Goal: Transaction & Acquisition: Purchase product/service

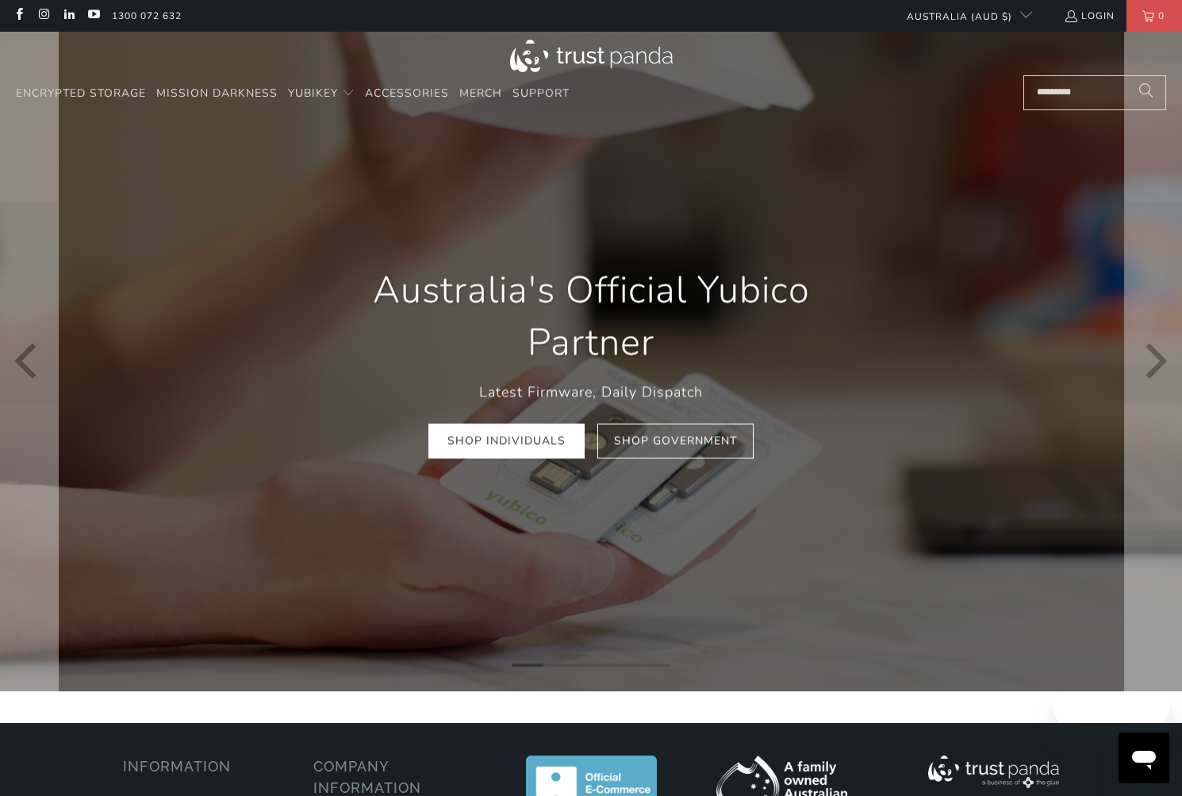
scroll to position [309, 0]
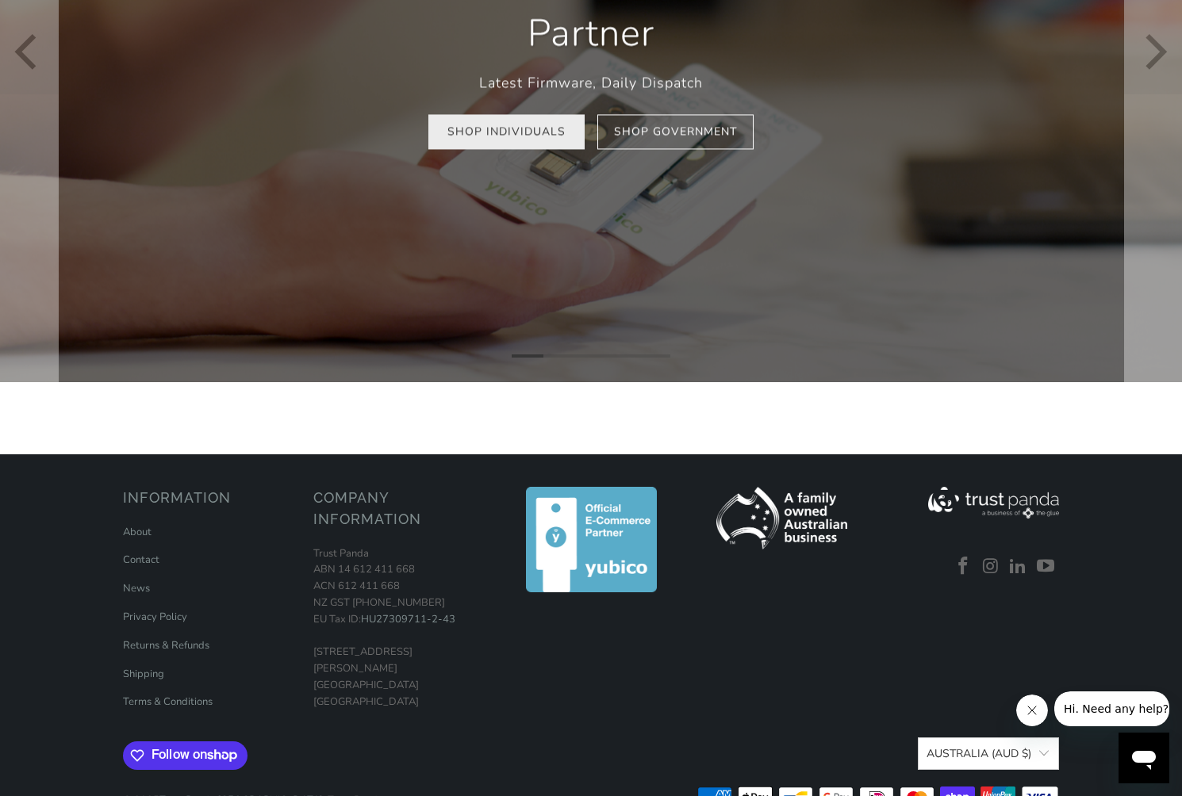
click at [500, 131] on link "Shop Individuals" at bounding box center [506, 132] width 156 height 36
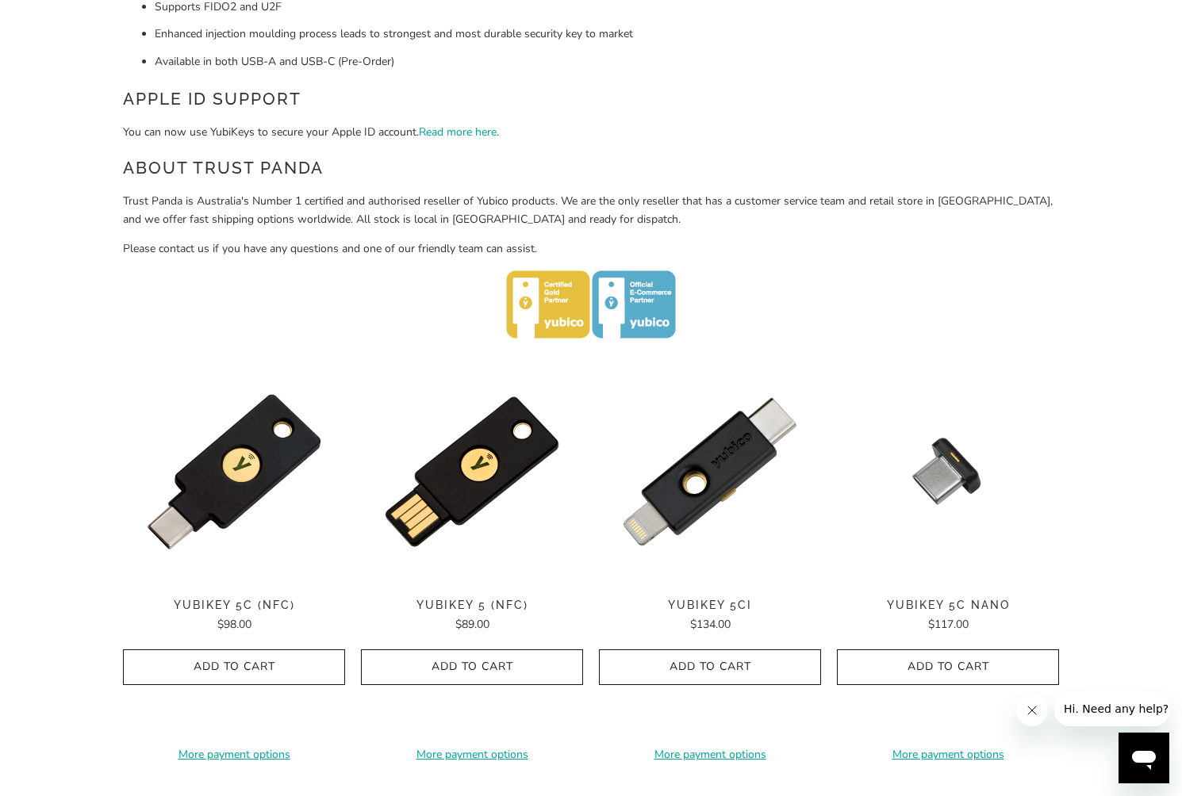
scroll to position [767, 0]
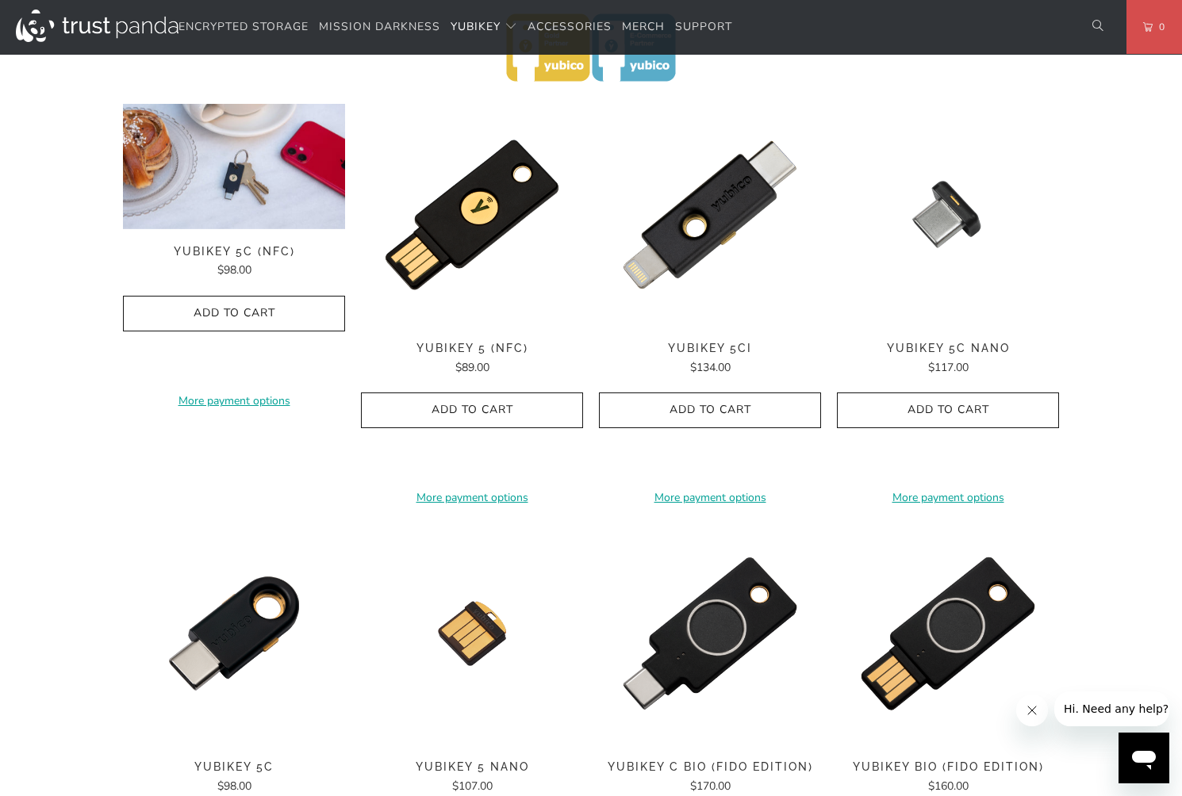
click at [241, 205] on img at bounding box center [234, 166] width 222 height 125
